Goal: Navigation & Orientation: Find specific page/section

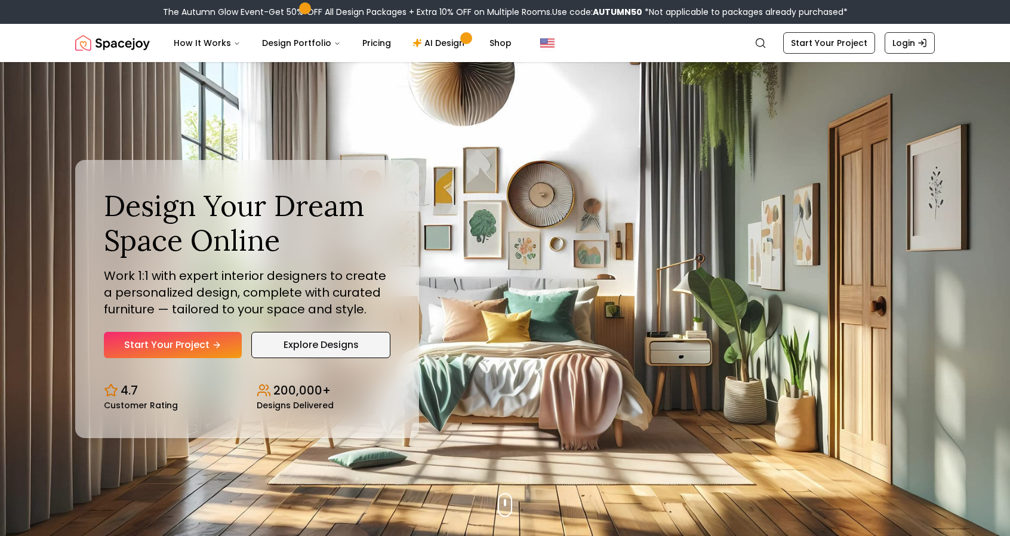
click at [277, 346] on link "Explore Designs" at bounding box center [320, 345] width 139 height 26
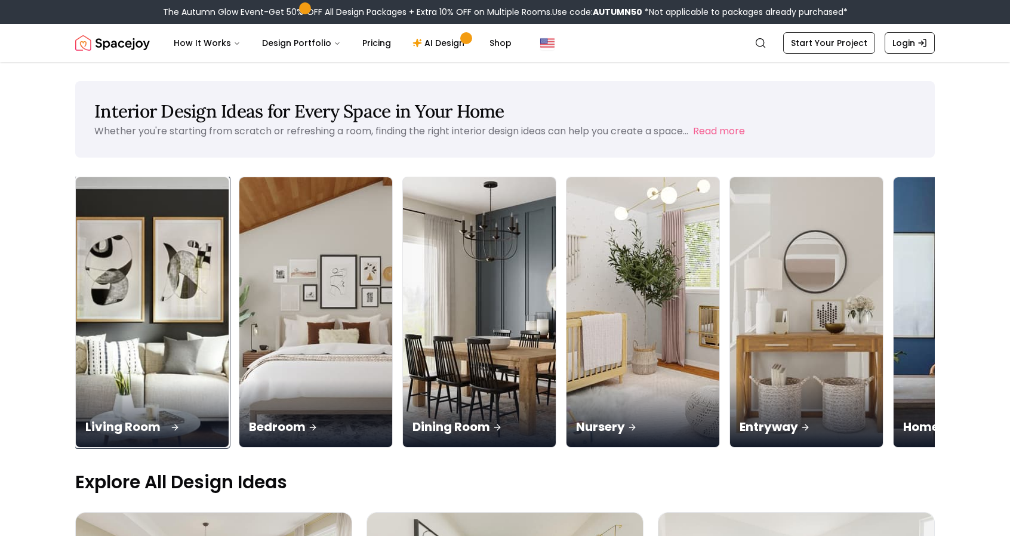
click at [123, 380] on div "Living Room" at bounding box center [152, 413] width 153 height 67
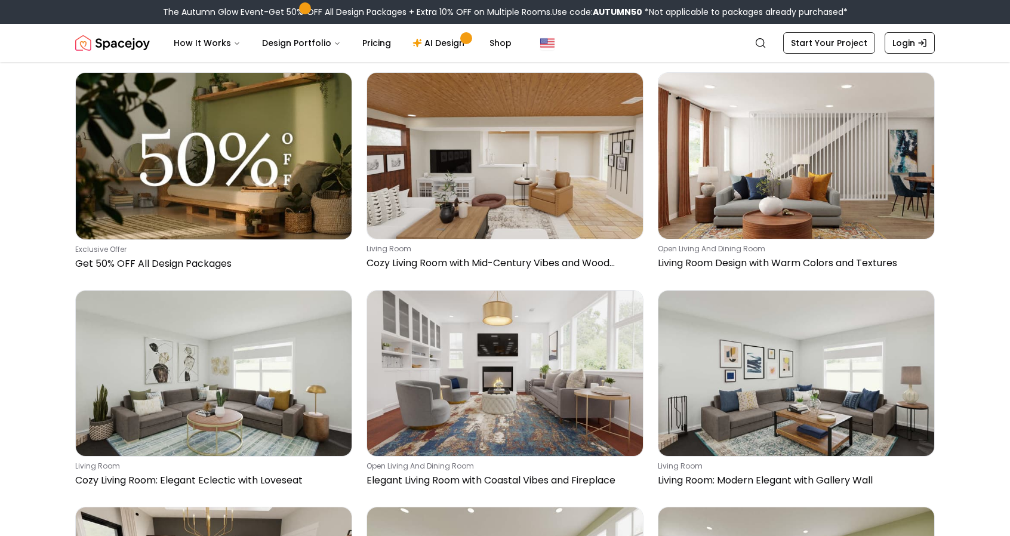
scroll to position [311, 0]
